Goal: Task Accomplishment & Management: Use online tool/utility

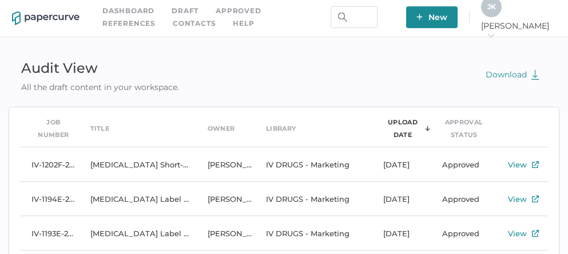
scroll to position [17, 0]
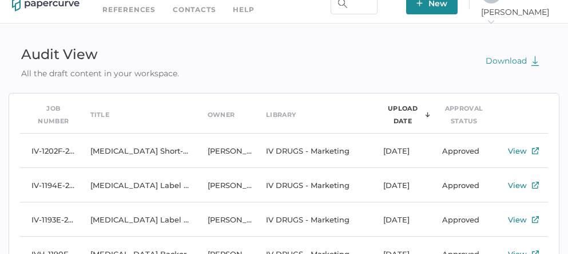
click at [527, 11] on div "J K [PERSON_NAME]" at bounding box center [518, 3] width 75 height 41
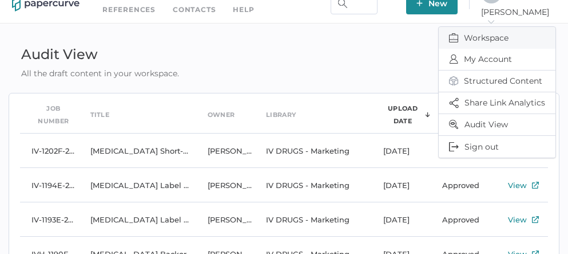
click at [495, 36] on span "Workspace" at bounding box center [497, 38] width 96 height 22
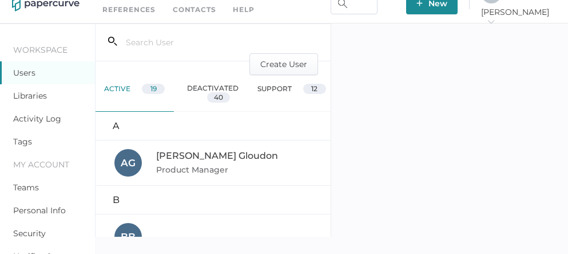
click at [43, 118] on link "Activity Log" at bounding box center [37, 118] width 48 height 10
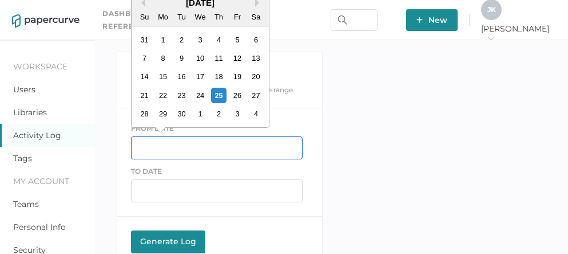
click at [164, 147] on input "text" at bounding box center [217, 147] width 172 height 23
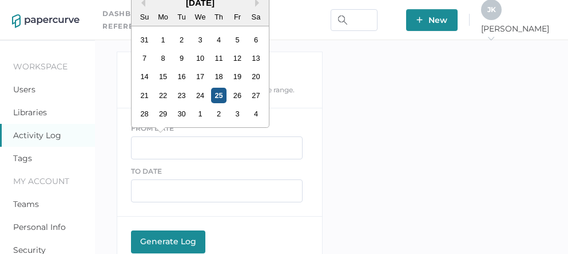
click at [219, 96] on div "25" at bounding box center [218, 95] width 15 height 15
type input "09/25/2025"
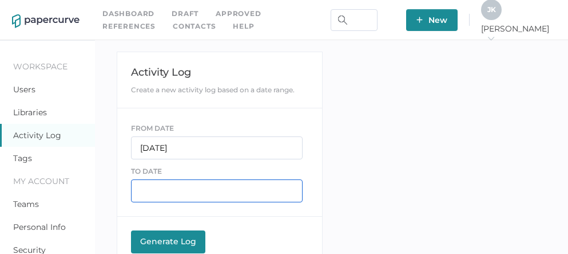
click at [168, 186] on input "text" at bounding box center [217, 190] width 172 height 23
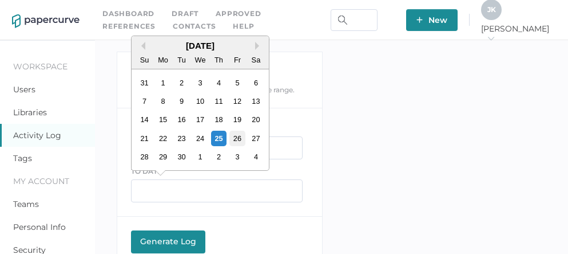
click at [236, 145] on div "26" at bounding box center [237, 137] width 15 height 15
type input "09/26/2025"
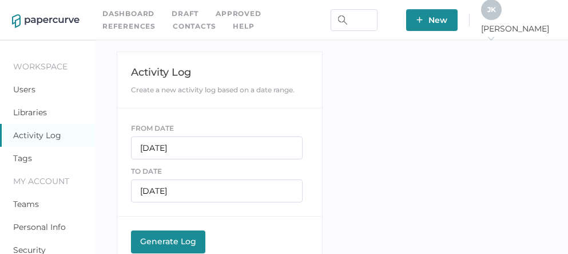
click at [183, 236] on div "Generate Log" at bounding box center [168, 241] width 63 height 10
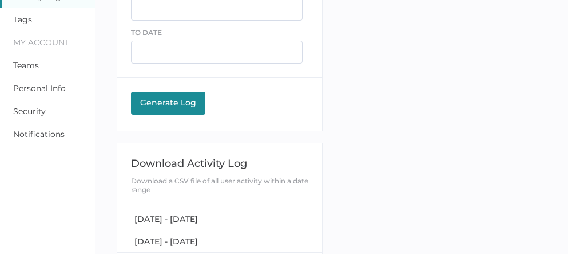
scroll to position [141, 0]
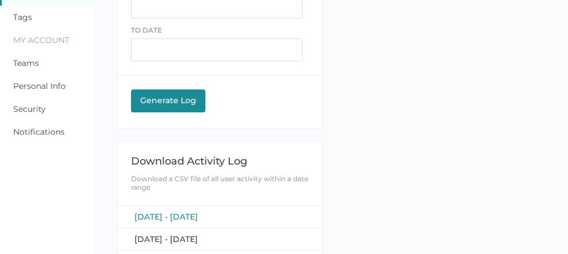
click at [190, 218] on span "[DATE] - [DATE]" at bounding box center [167, 216] width 64 height 10
